Goal: Information Seeking & Learning: Learn about a topic

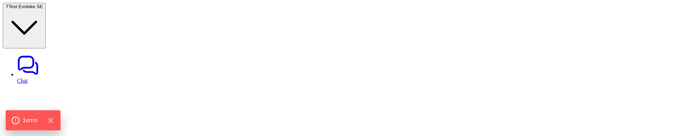
type textarea "**********"
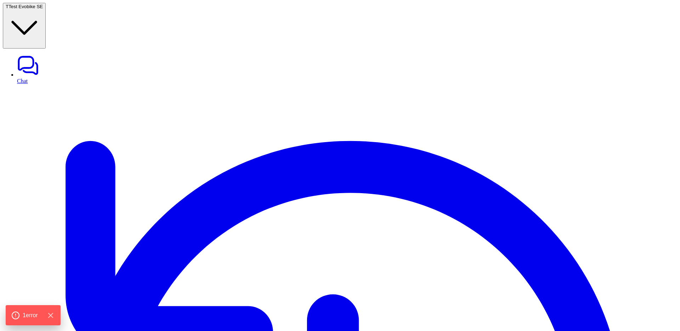
click at [55, 136] on icon "Hide Errors" at bounding box center [52, 315] width 5 height 5
